Goal: Check status: Check status

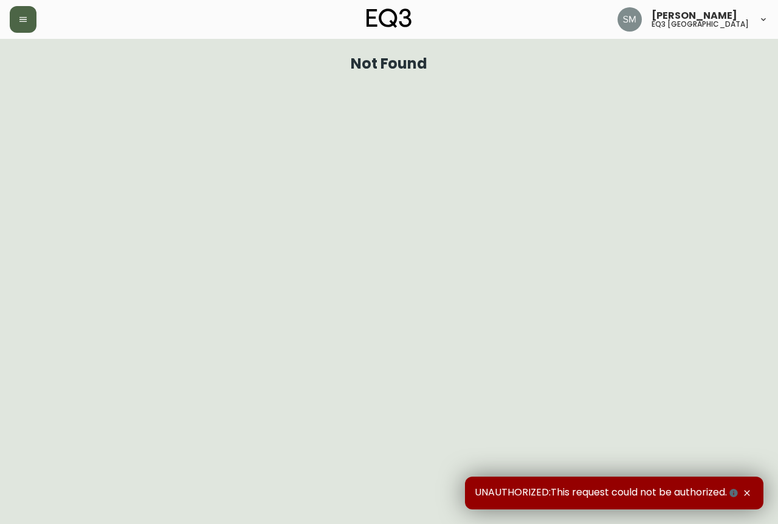
click at [30, 14] on button "button" at bounding box center [23, 19] width 27 height 27
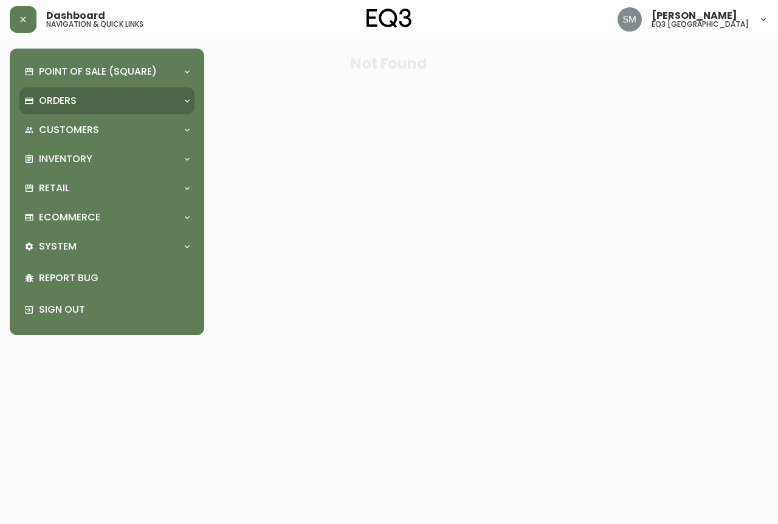
click at [117, 105] on div "Orders" at bounding box center [100, 100] width 153 height 13
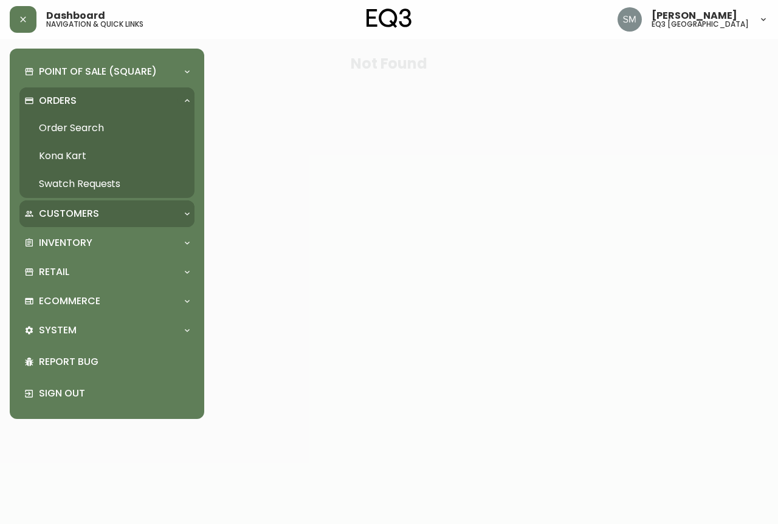
click at [122, 213] on div "Customers" at bounding box center [100, 213] width 153 height 13
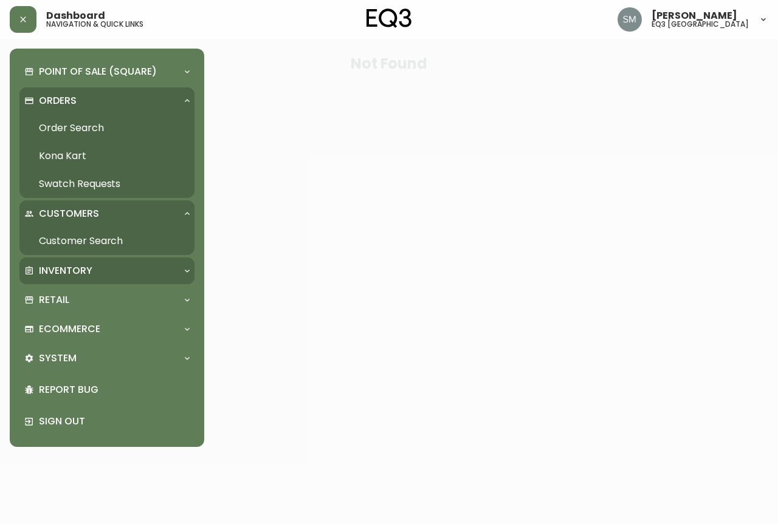
click at [89, 270] on p "Inventory" at bounding box center [65, 270] width 53 height 13
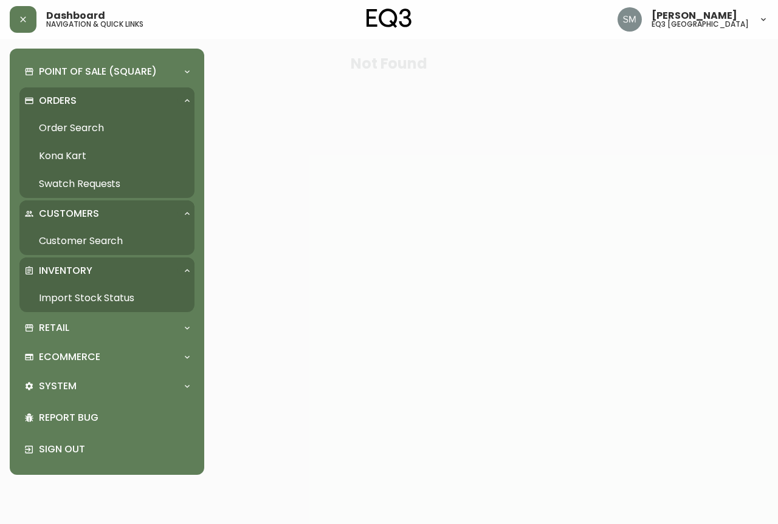
click at [89, 290] on link "Import Stock Status" at bounding box center [106, 298] width 175 height 28
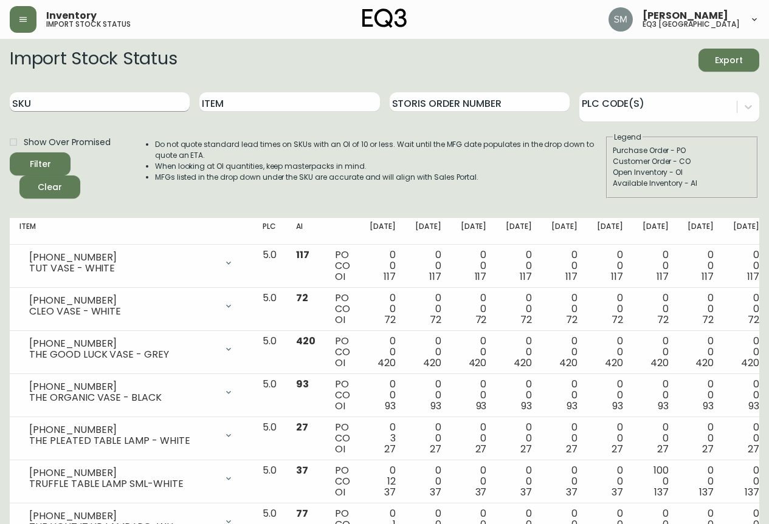
click at [139, 104] on input "SKU" at bounding box center [100, 101] width 180 height 19
paste input "[PHONE_NUMBER]"
type input "[PHONE_NUMBER]"
click at [10, 153] on button "Filter" at bounding box center [40, 164] width 61 height 23
